Goal: Find specific page/section: Find specific page/section

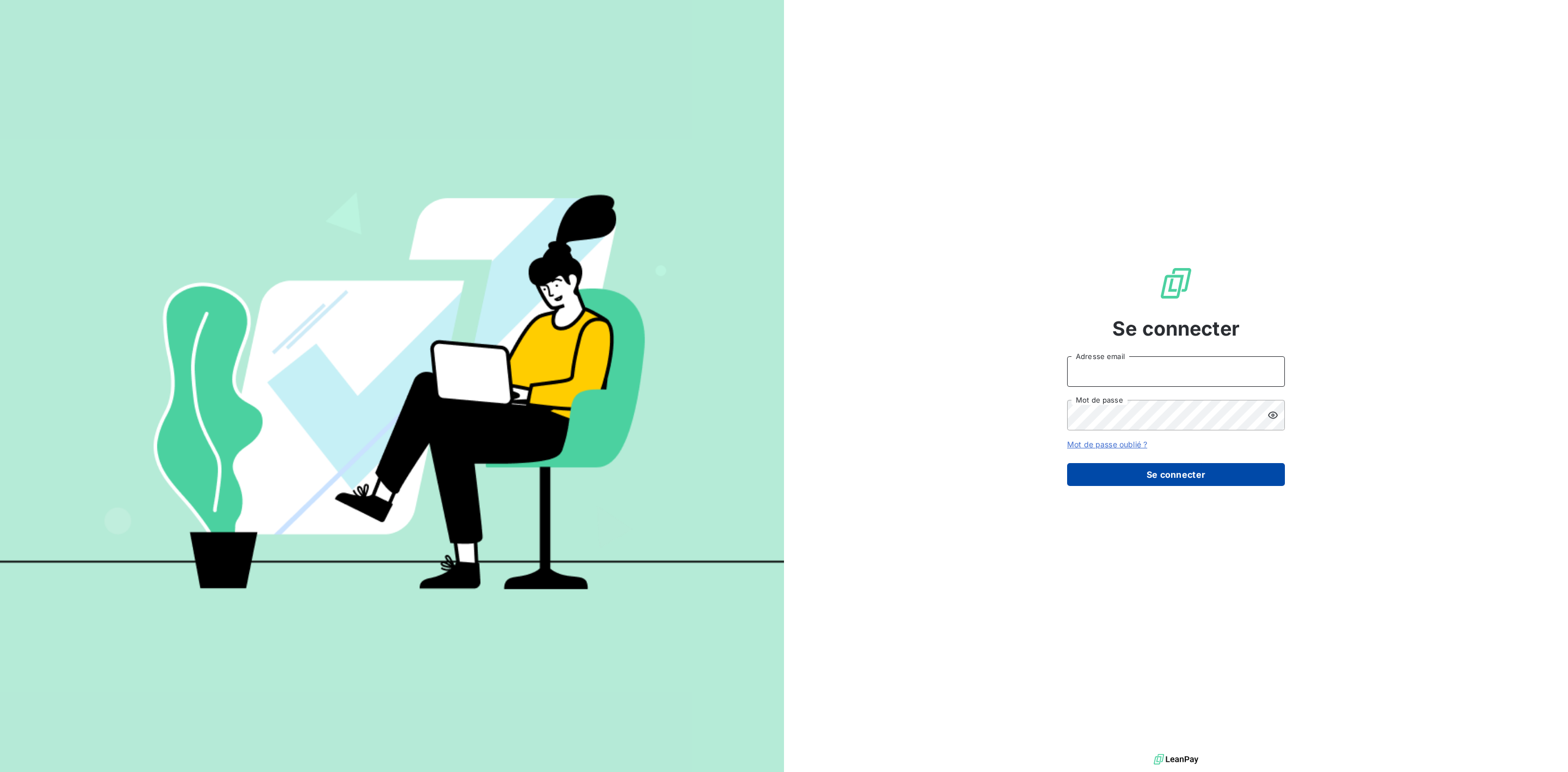
type input "[PERSON_NAME][EMAIL_ADDRESS][PERSON_NAME][DOMAIN_NAME]"
click at [1188, 476] on button "Se connecter" at bounding box center [1176, 475] width 218 height 23
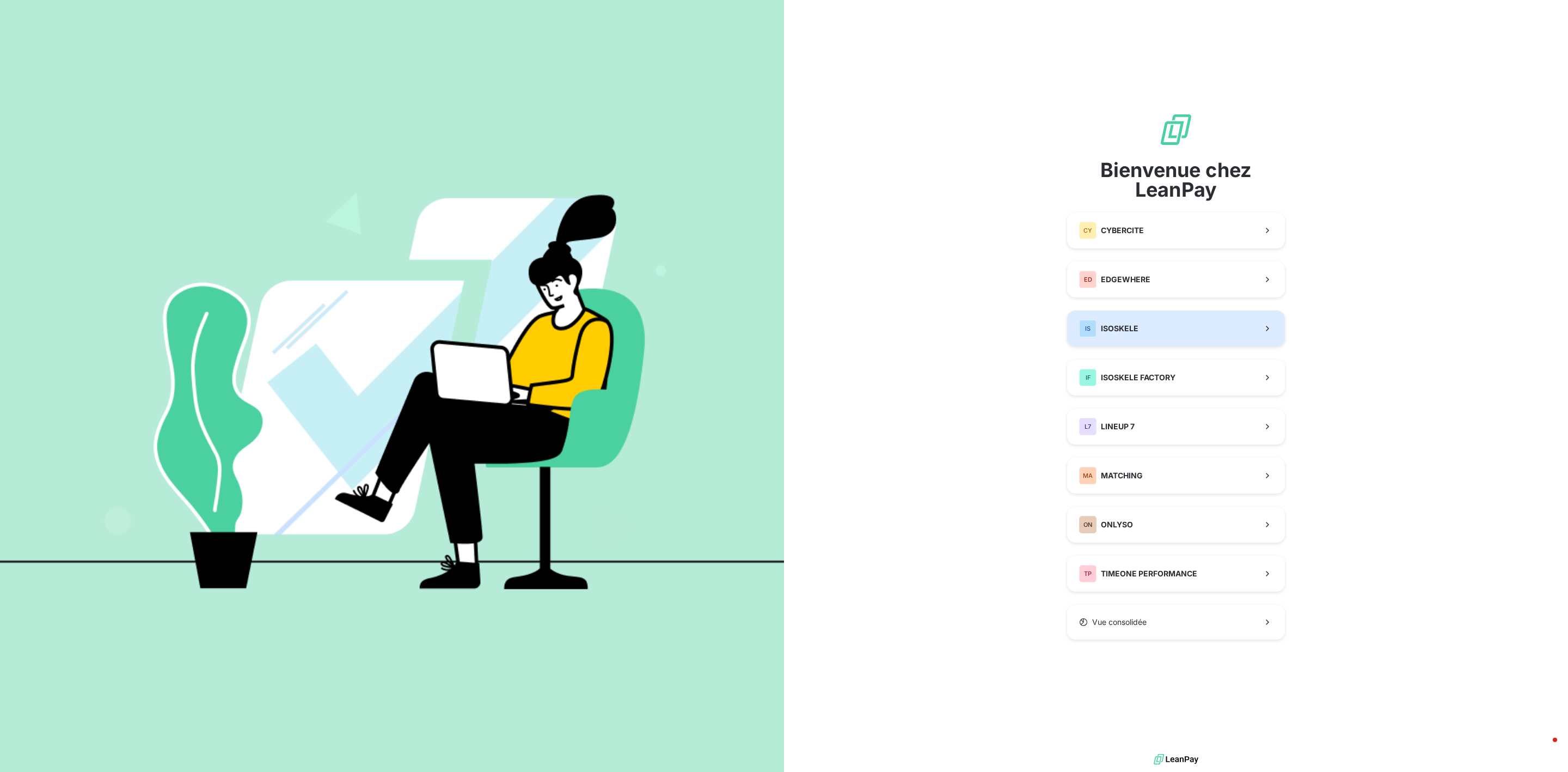
click at [1153, 319] on button "IS ISOSKELE" at bounding box center [1176, 329] width 218 height 36
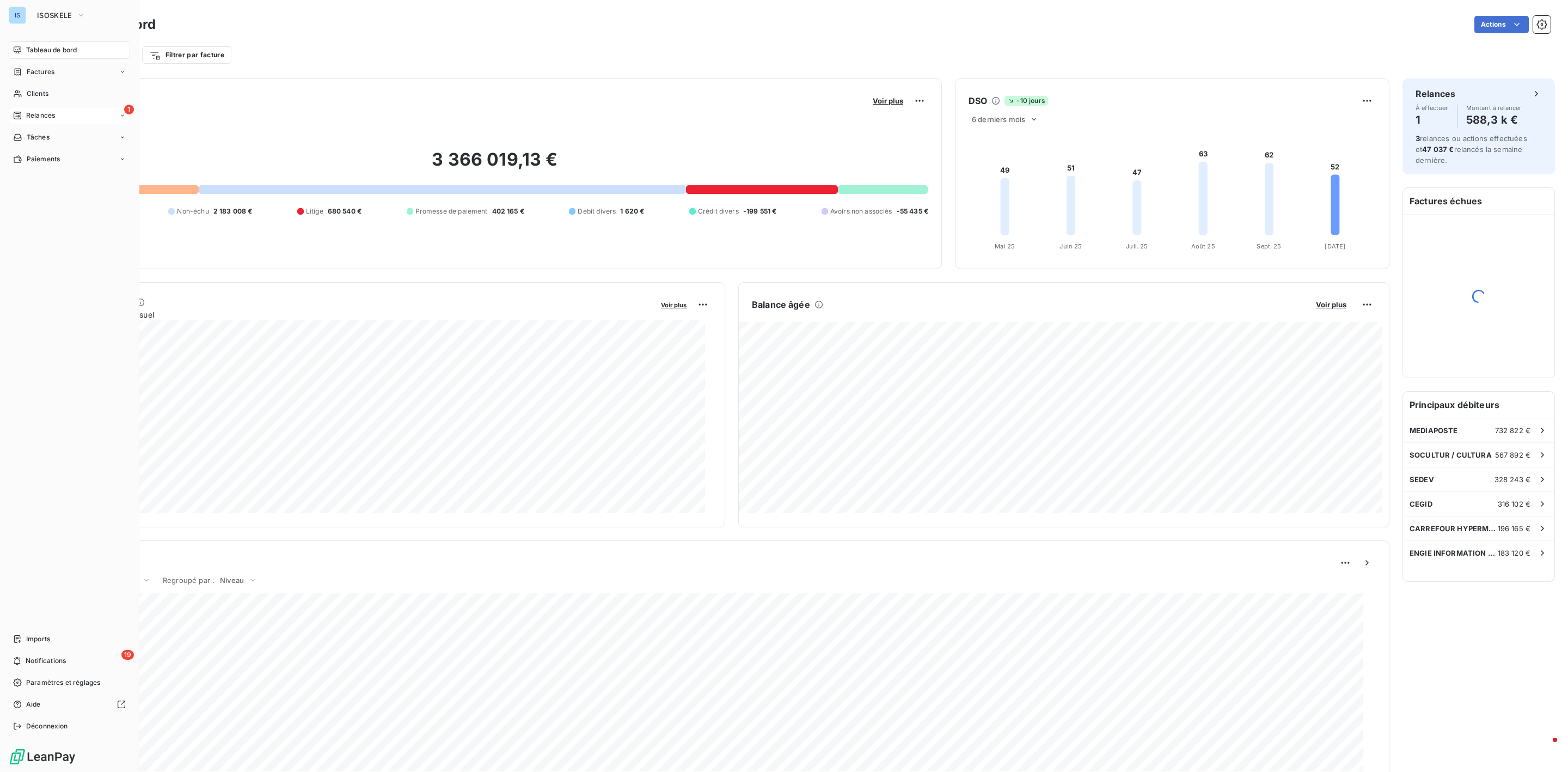
click at [28, 117] on span "Relances" at bounding box center [40, 116] width 29 height 10
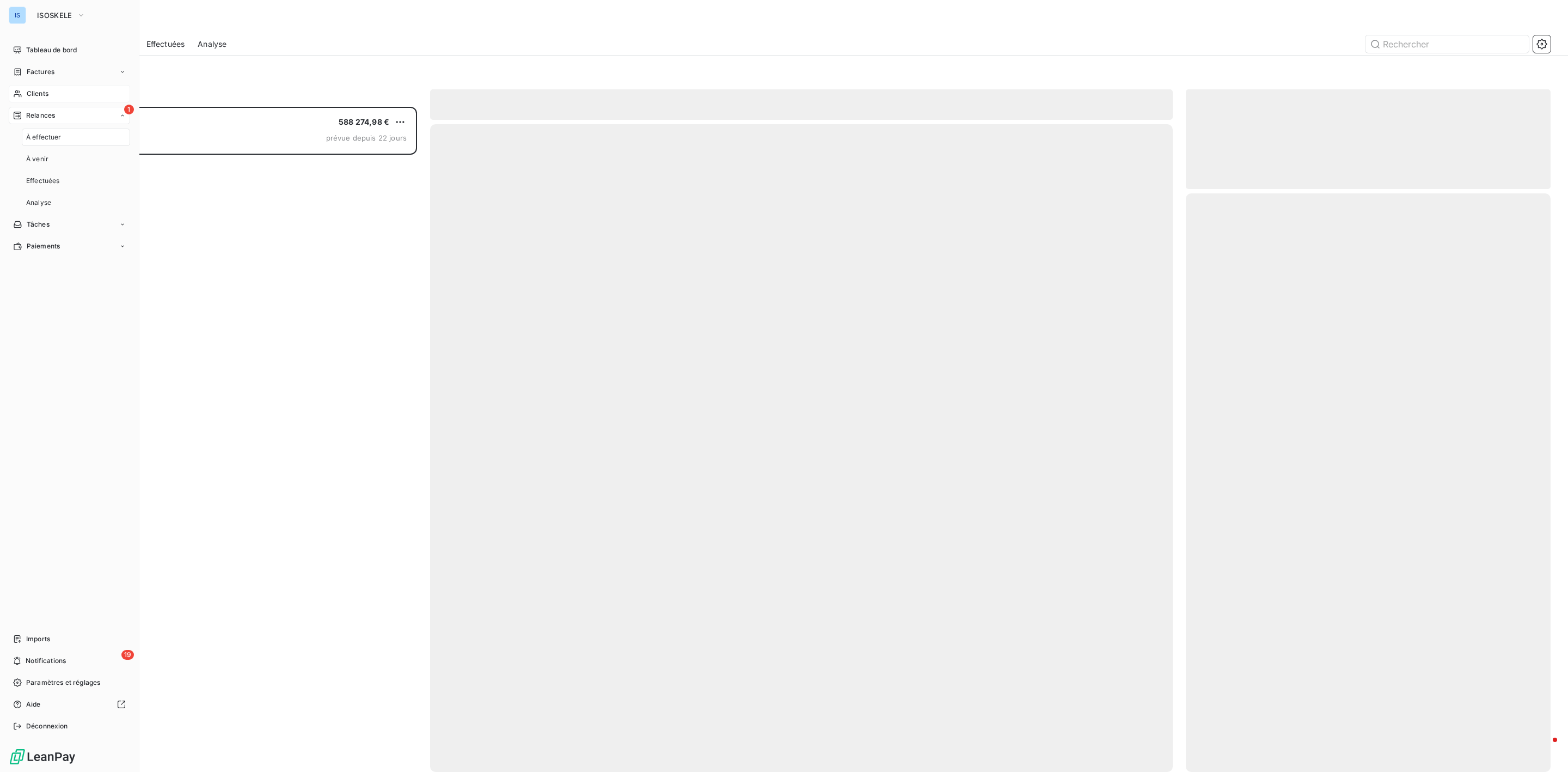
scroll to position [654, 351]
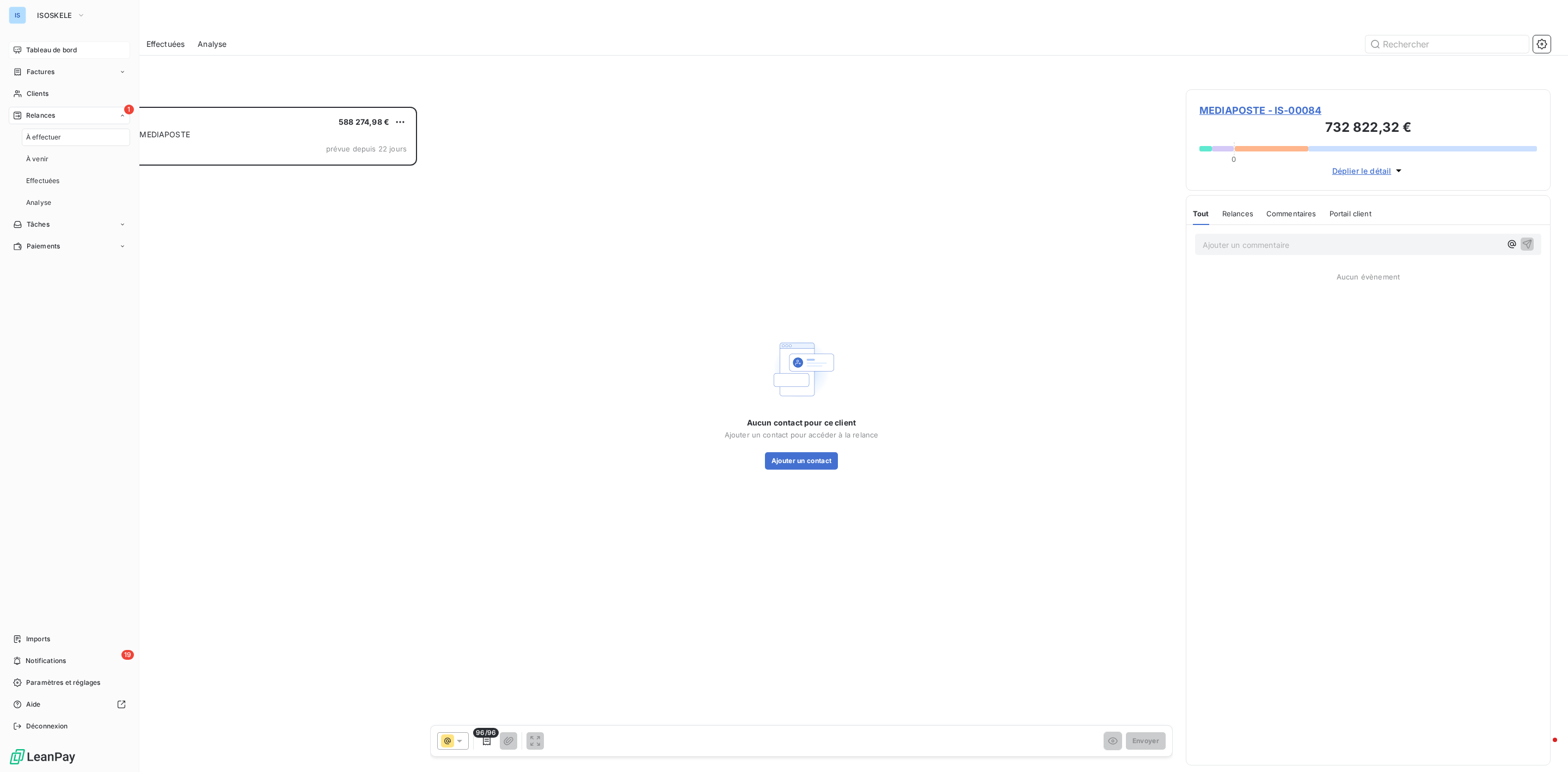
click at [41, 52] on span "Tableau de bord" at bounding box center [51, 50] width 51 height 10
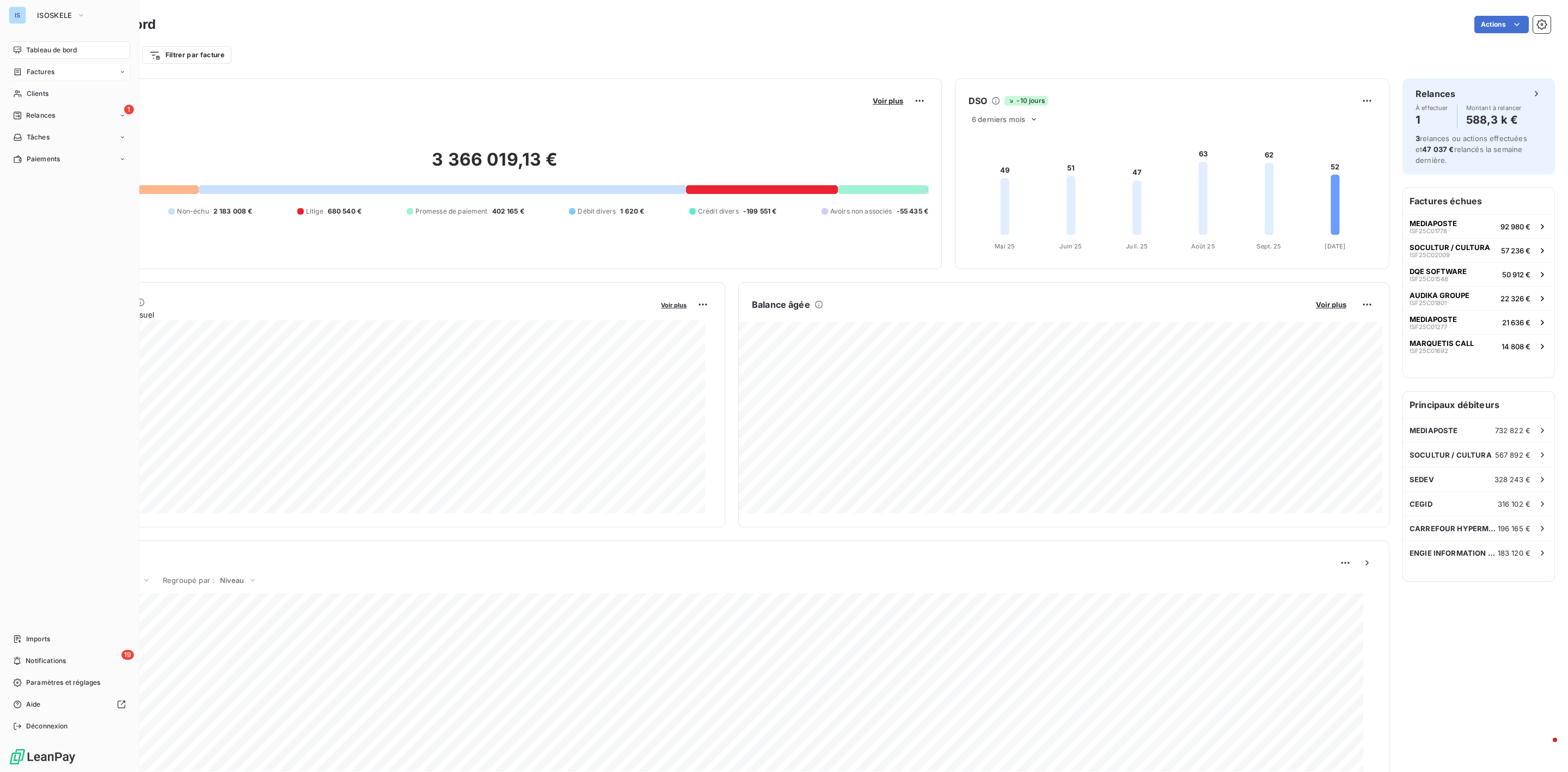
drag, startPoint x: 46, startPoint y: 69, endPoint x: 52, endPoint y: 71, distance: 6.3
click at [46, 69] on span "Factures" at bounding box center [40, 72] width 28 height 10
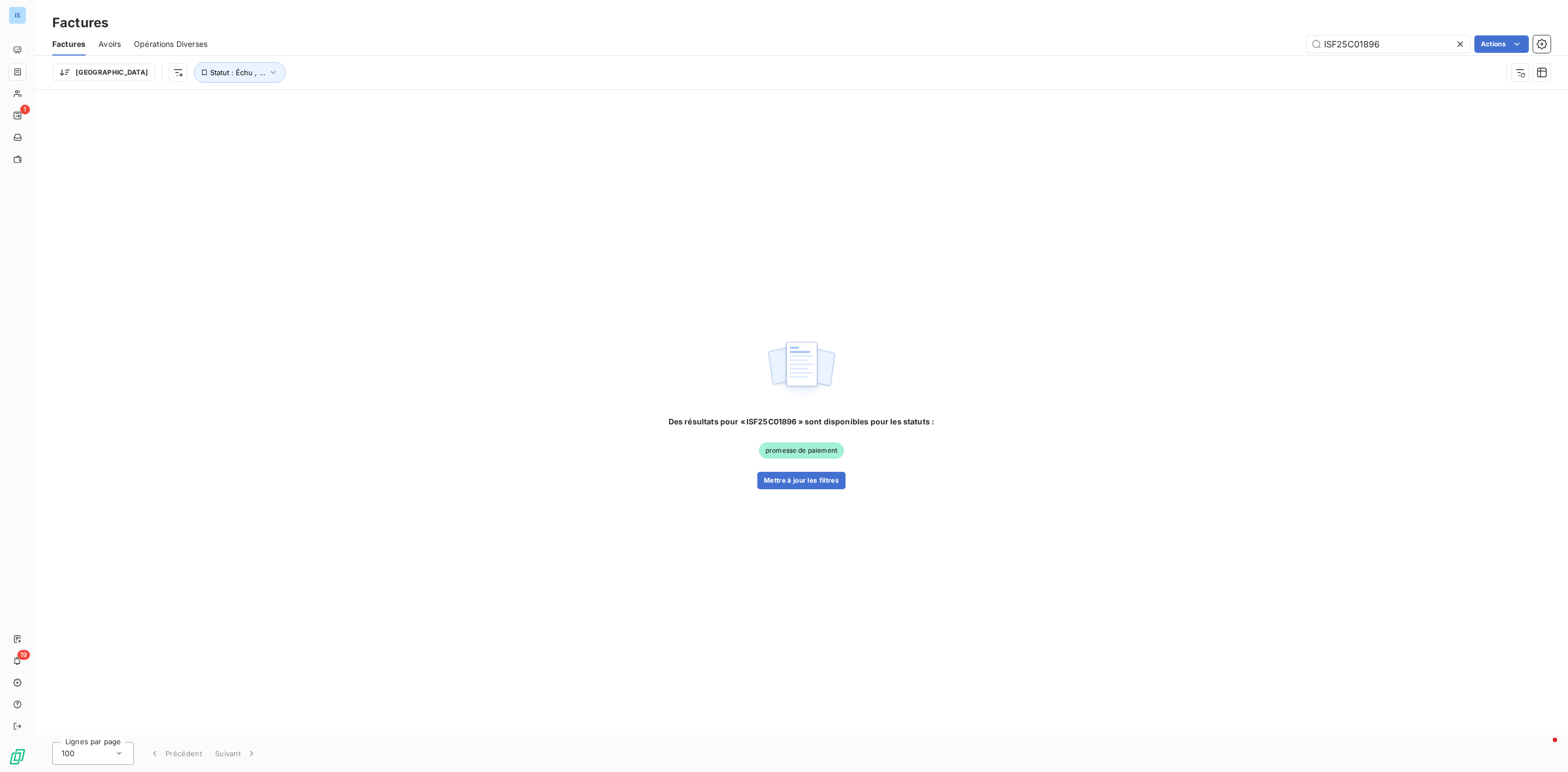
drag, startPoint x: 1420, startPoint y: 43, endPoint x: 1229, endPoint y: 39, distance: 191.0
click at [1229, 39] on div "ISF25C01896 Actions" at bounding box center [885, 44] width 1330 height 17
type input "SF25C01981"
click at [1462, 39] on icon at bounding box center [1460, 43] width 11 height 11
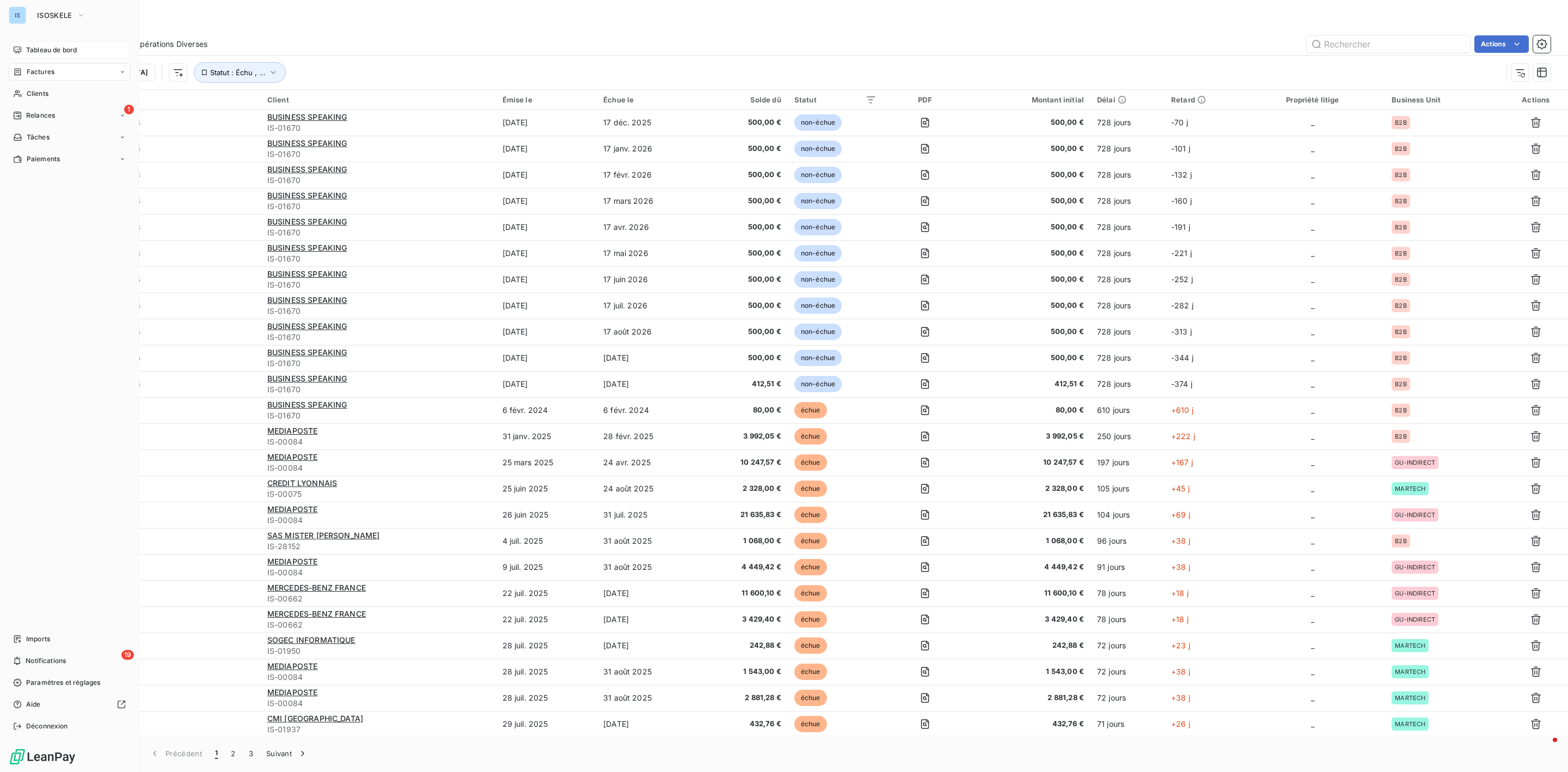
click at [57, 52] on span "Tableau de bord" at bounding box center [51, 50] width 51 height 10
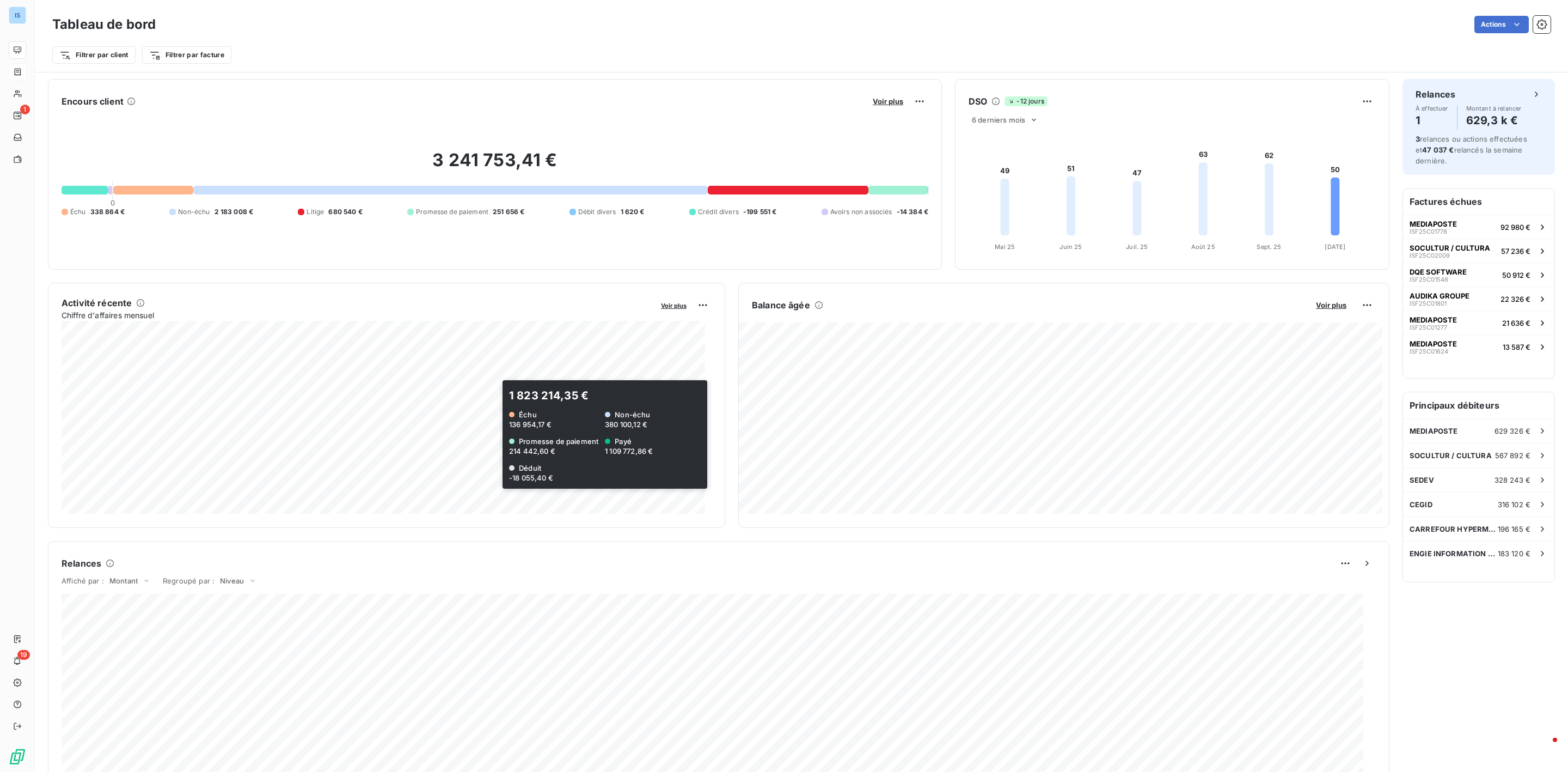
scroll to position [290, 0]
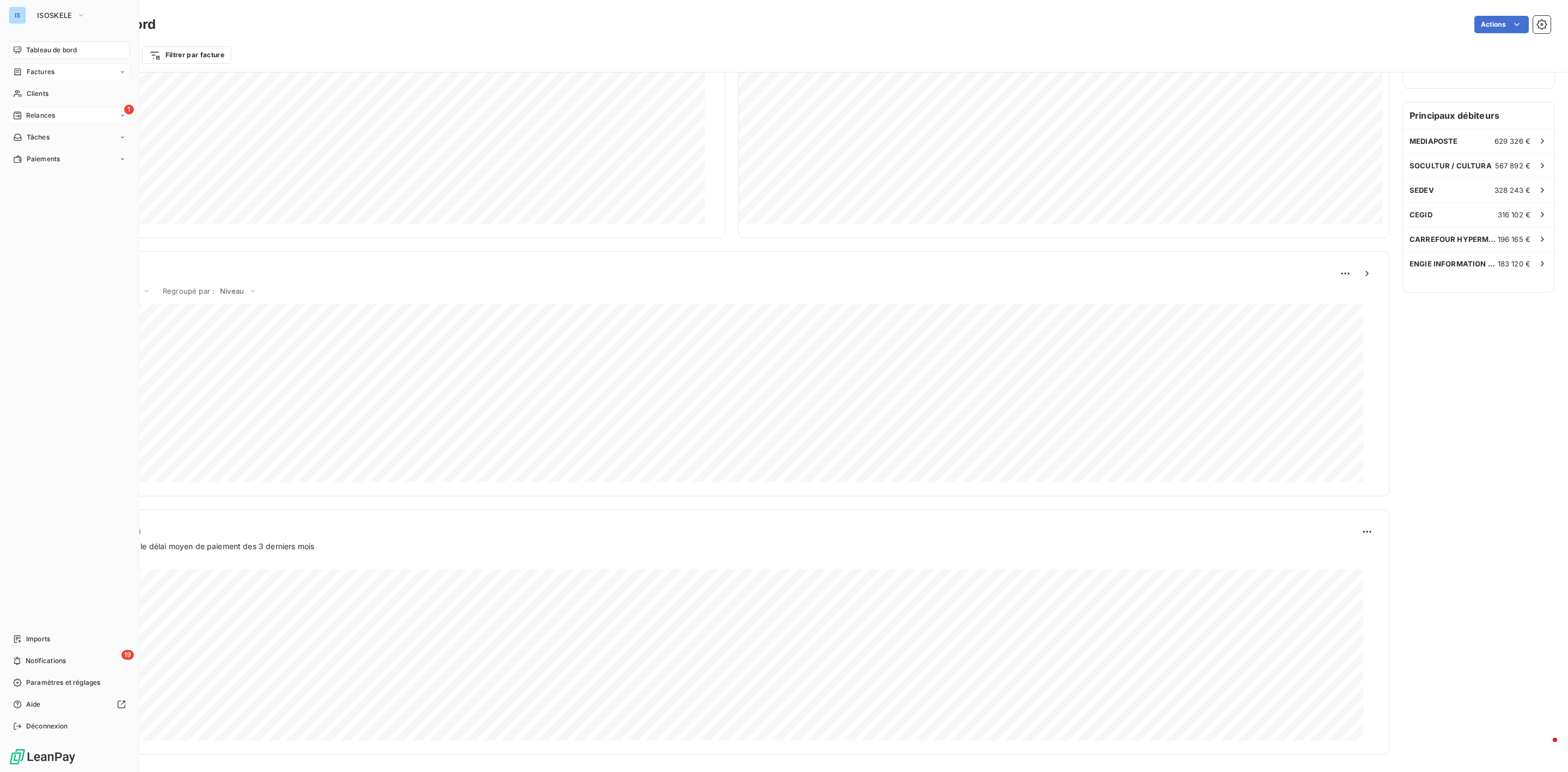
click at [25, 110] on div "1 Relances" at bounding box center [69, 116] width 121 height 17
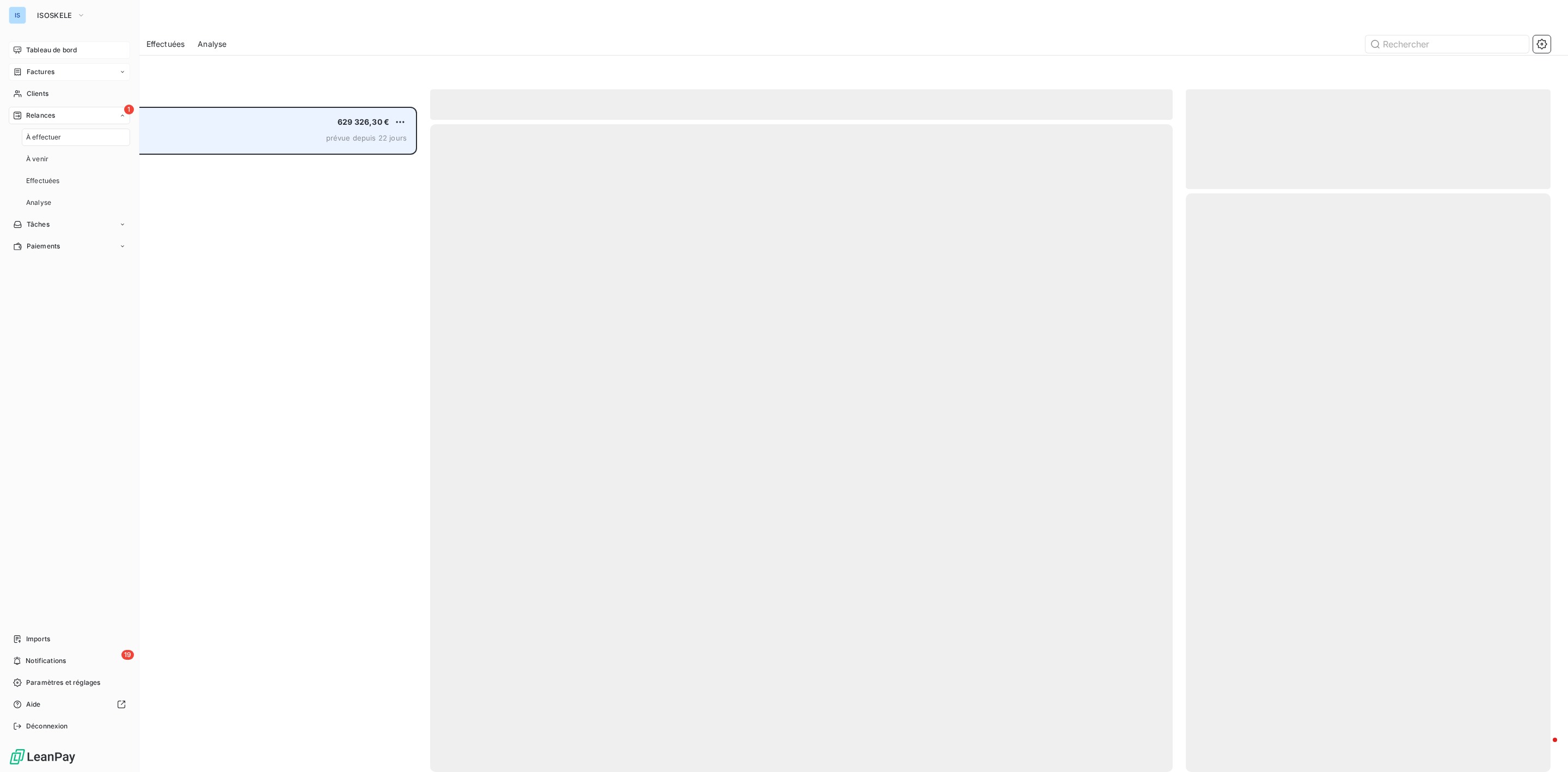
scroll to position [654, 351]
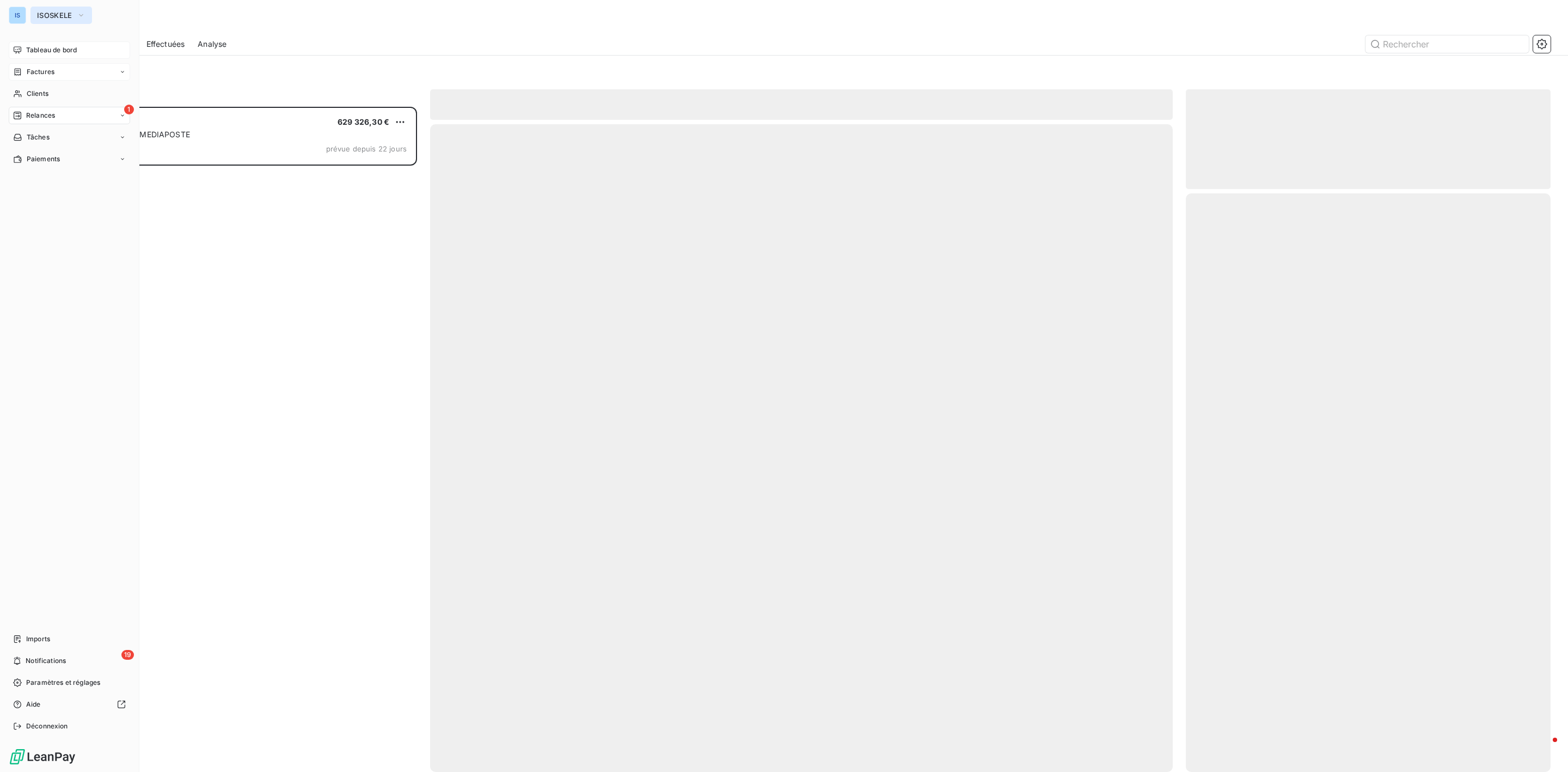
click at [69, 13] on span "ISOSKELE" at bounding box center [54, 14] width 35 height 9
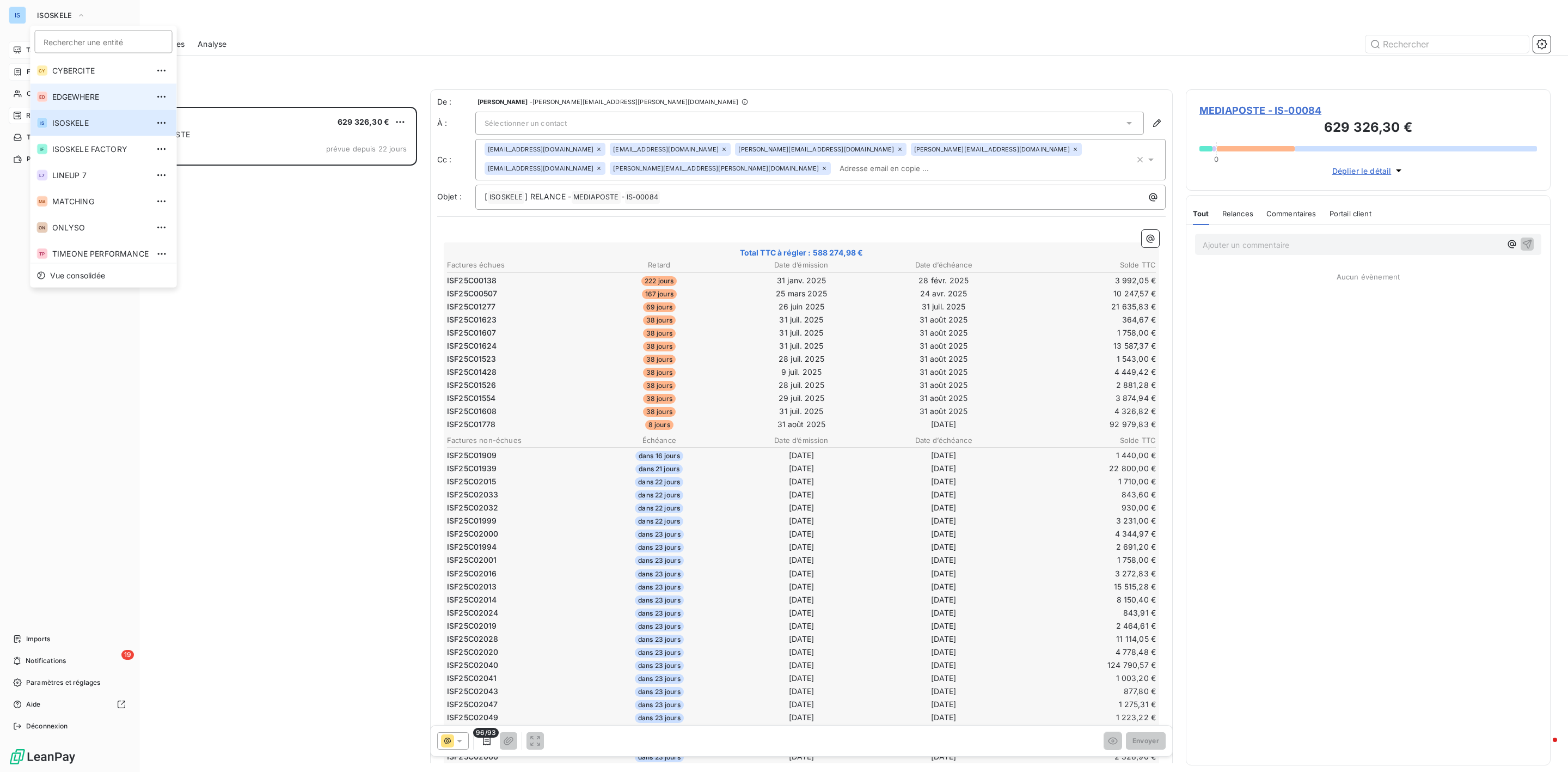
click at [103, 95] on span "EDGEWHERE" at bounding box center [100, 96] width 96 height 11
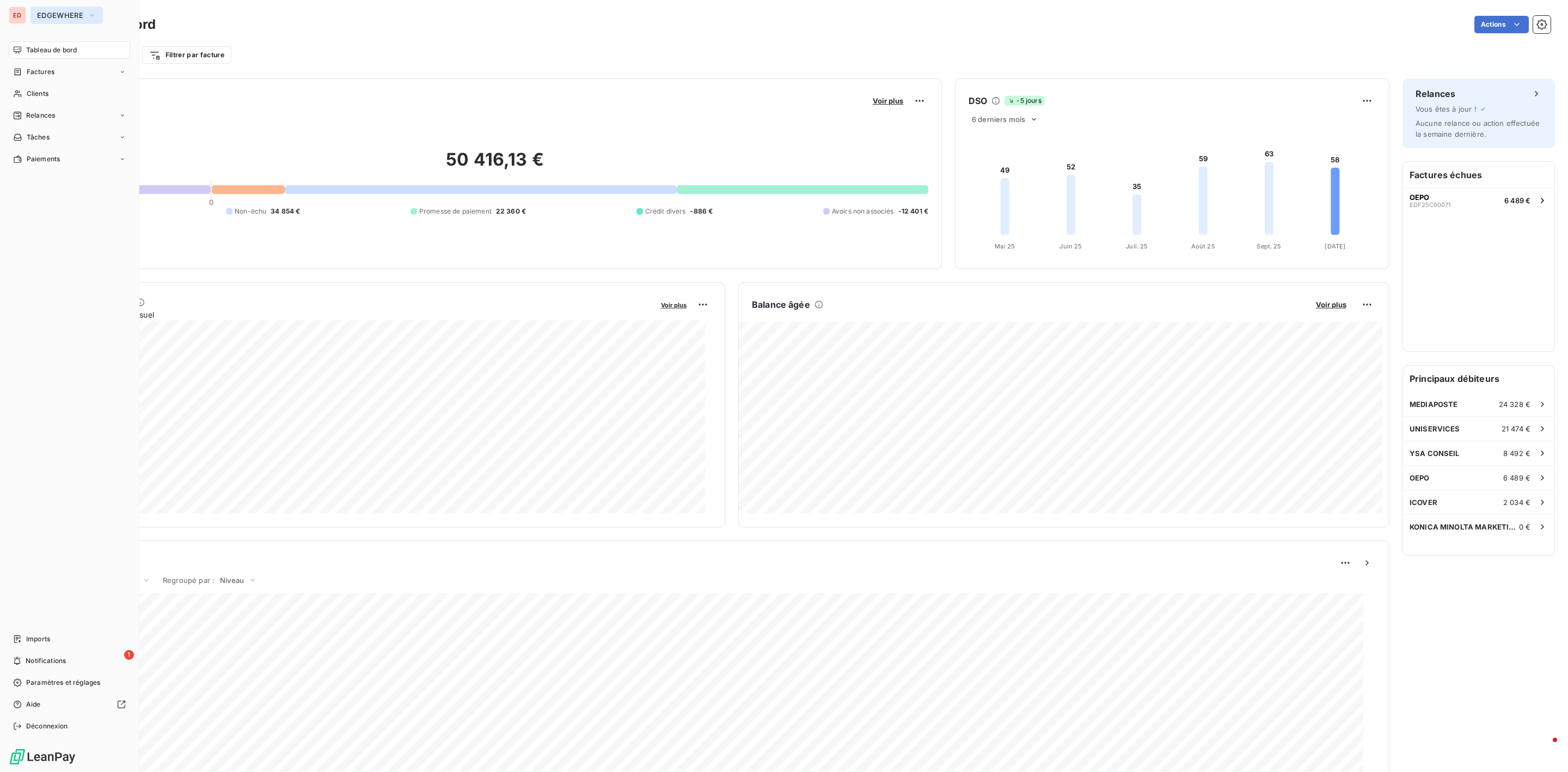
click at [42, 12] on span "EDGEWHERE" at bounding box center [60, 14] width 46 height 9
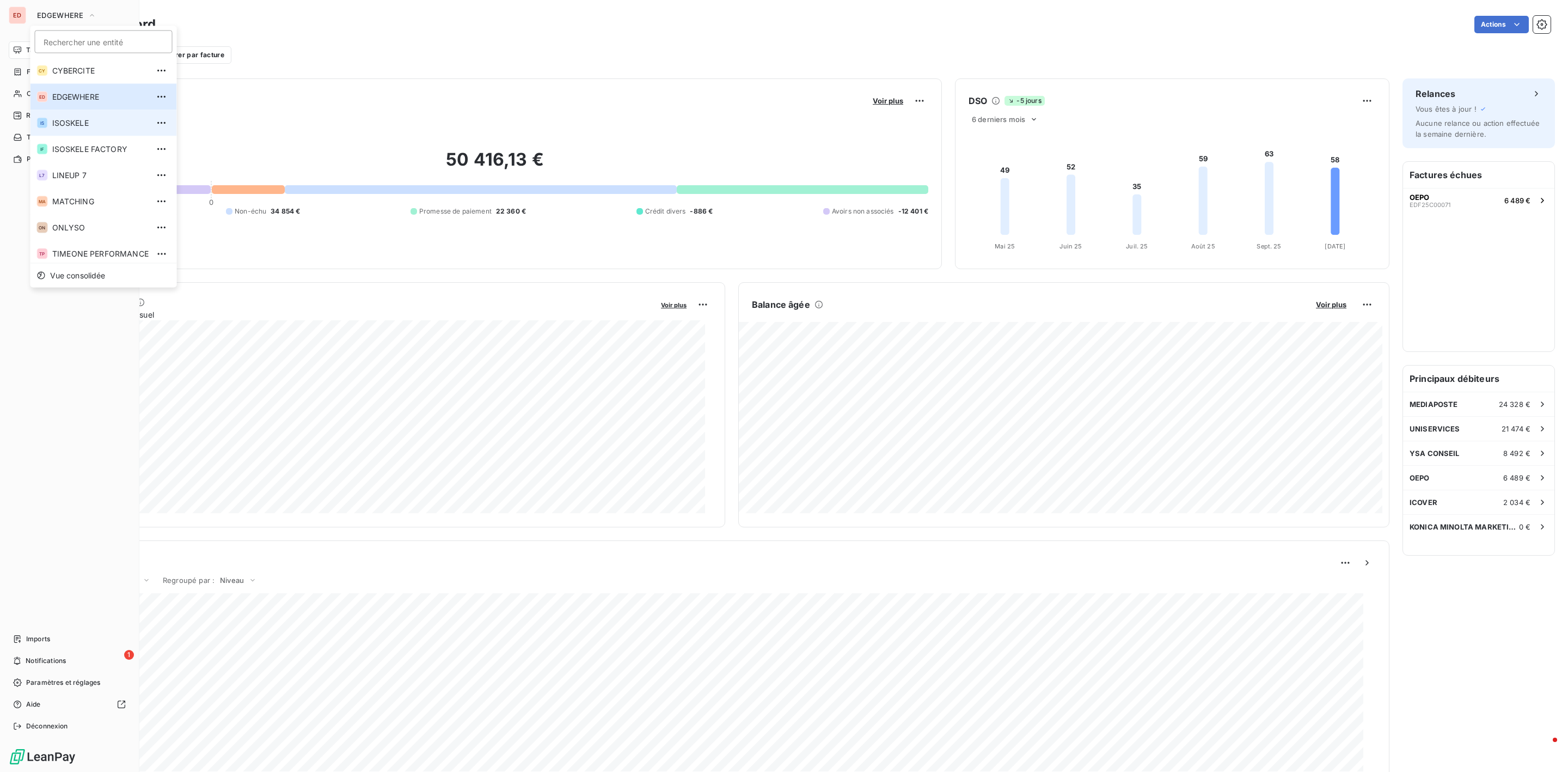
click at [69, 128] on li "IS ISOSKELE" at bounding box center [103, 122] width 146 height 26
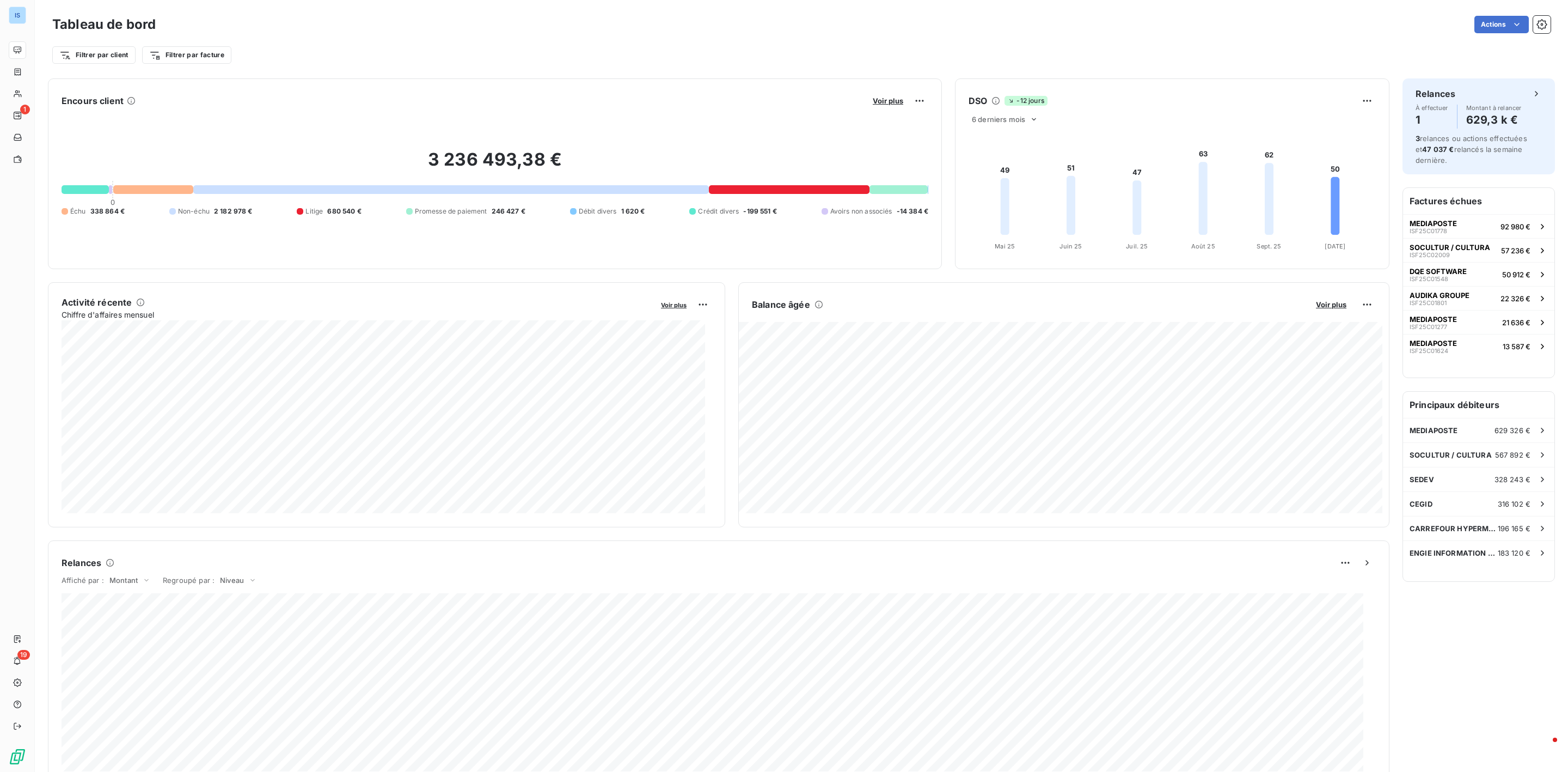
click at [153, 192] on div at bounding box center [154, 189] width 80 height 9
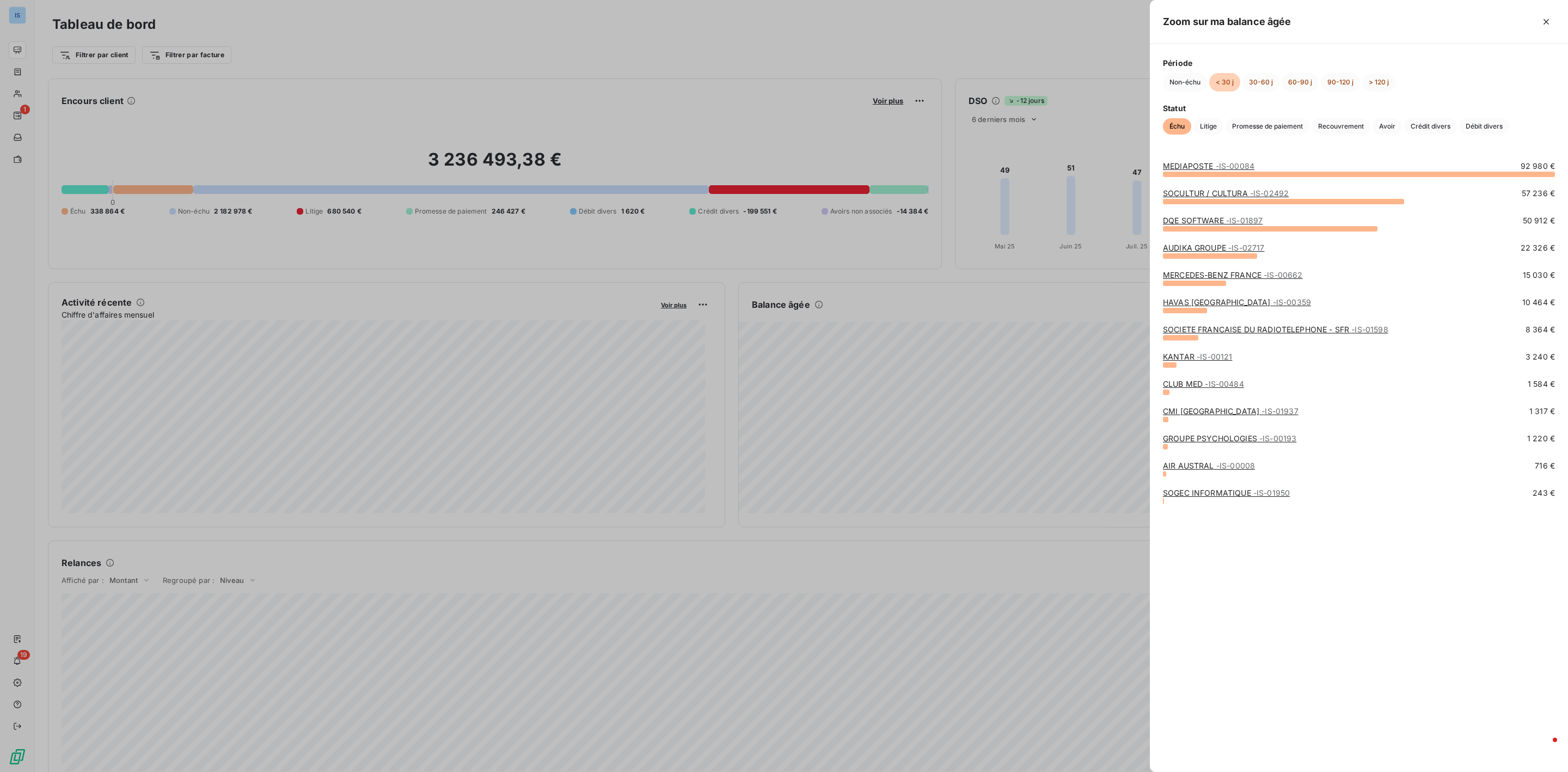
click at [1190, 310] on div at bounding box center [1185, 311] width 44 height 6
click at [1273, 303] on span "- IS-00359" at bounding box center [1292, 302] width 38 height 10
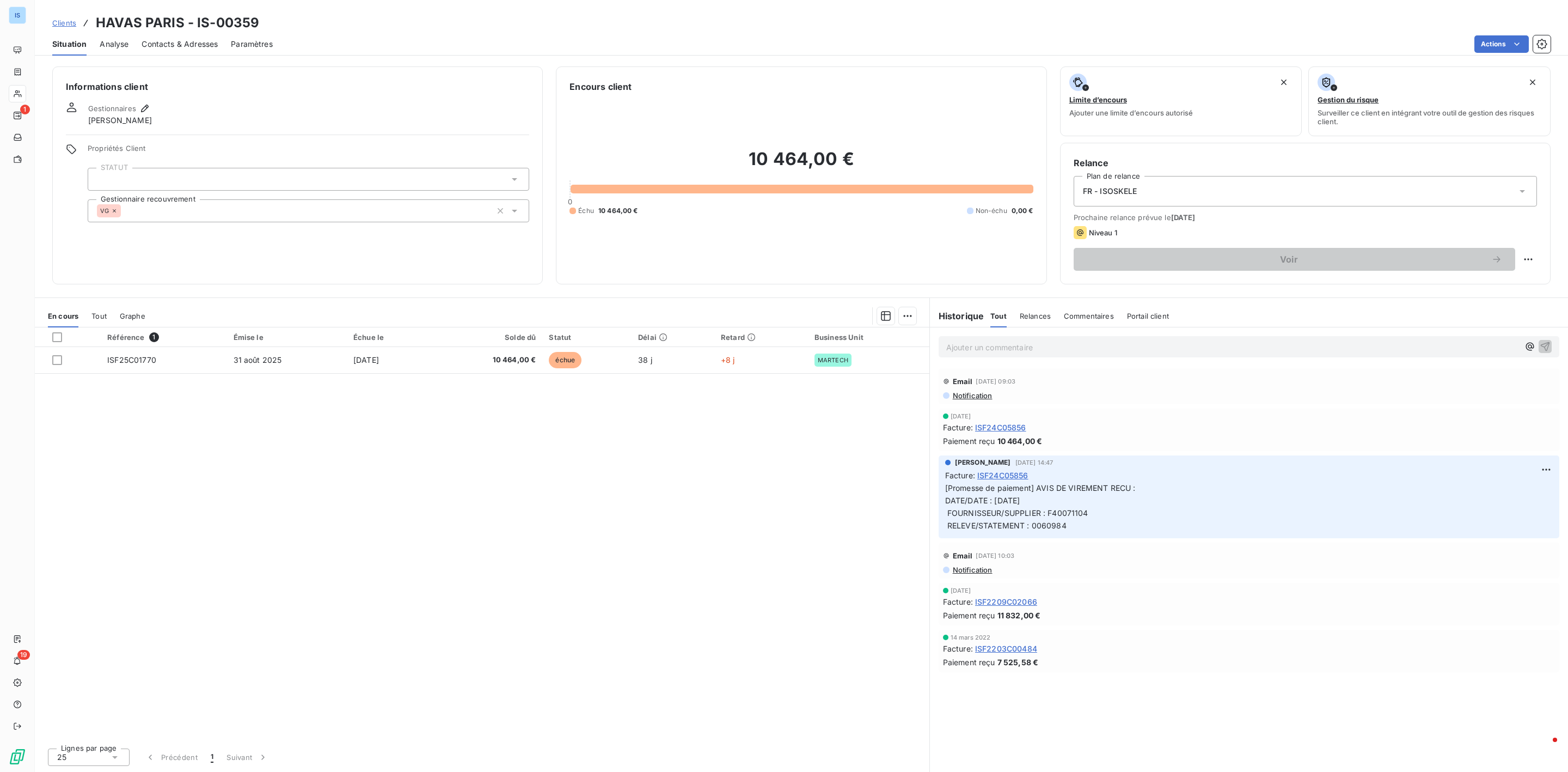
click at [1006, 481] on span "ISF24C05856" at bounding box center [1004, 476] width 52 height 11
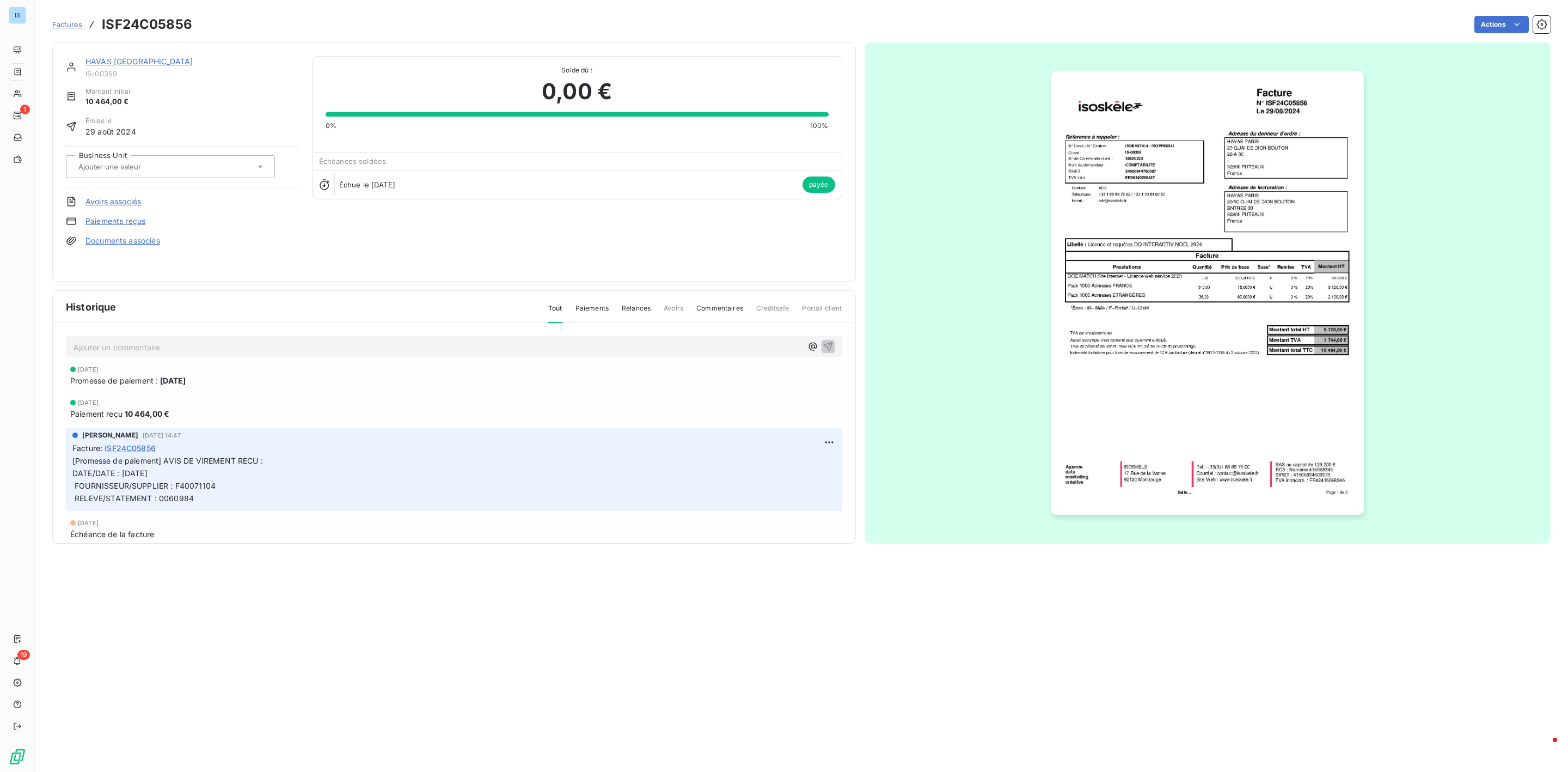
click at [69, 26] on span "Factures" at bounding box center [67, 24] width 30 height 9
